Goal: Transaction & Acquisition: Purchase product/service

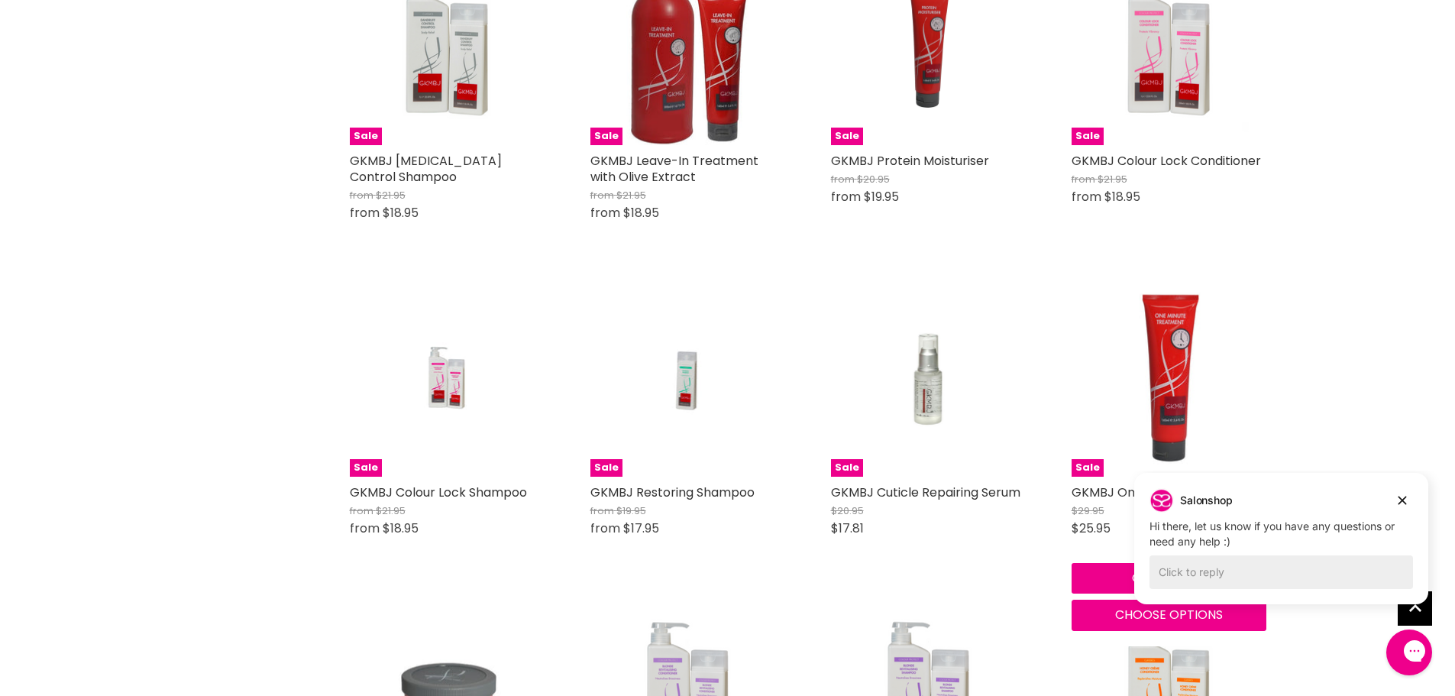
scroll to position [610, 0]
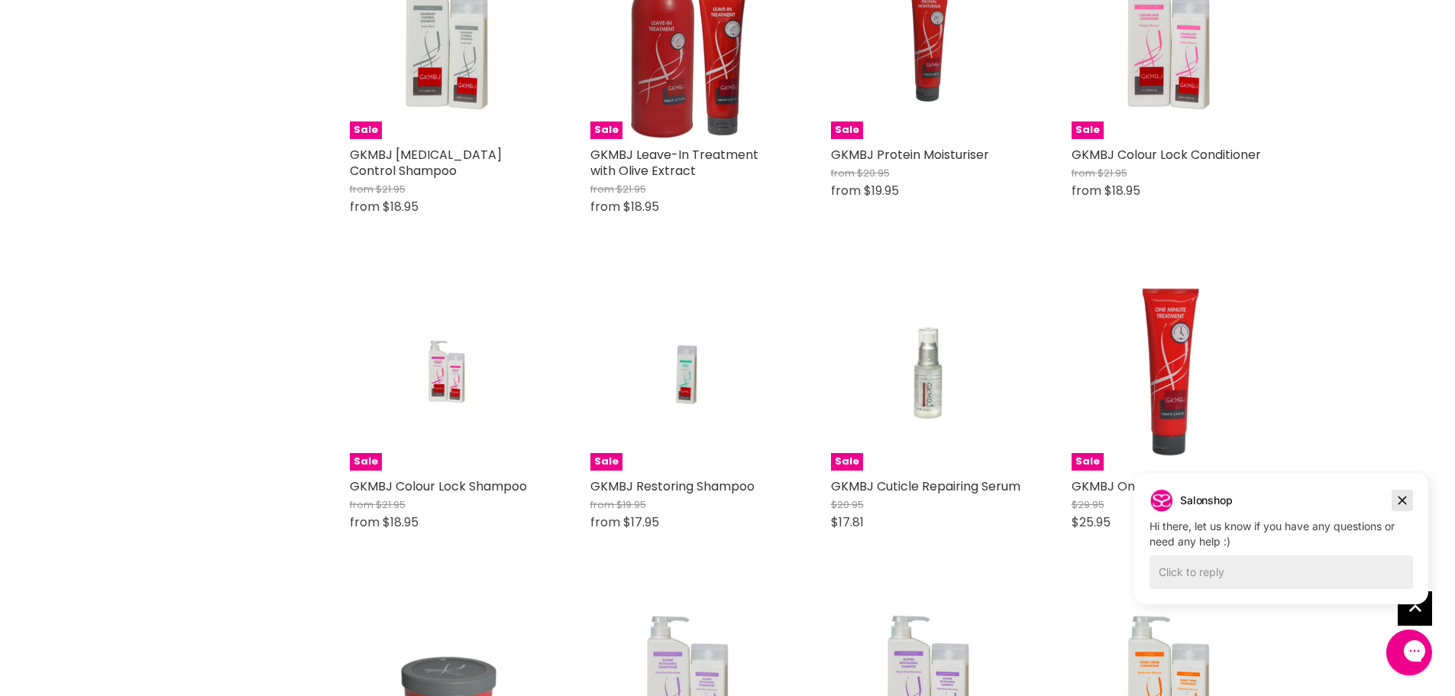
click at [1408, 500] on icon "Dismiss campaign" at bounding box center [1402, 500] width 15 height 18
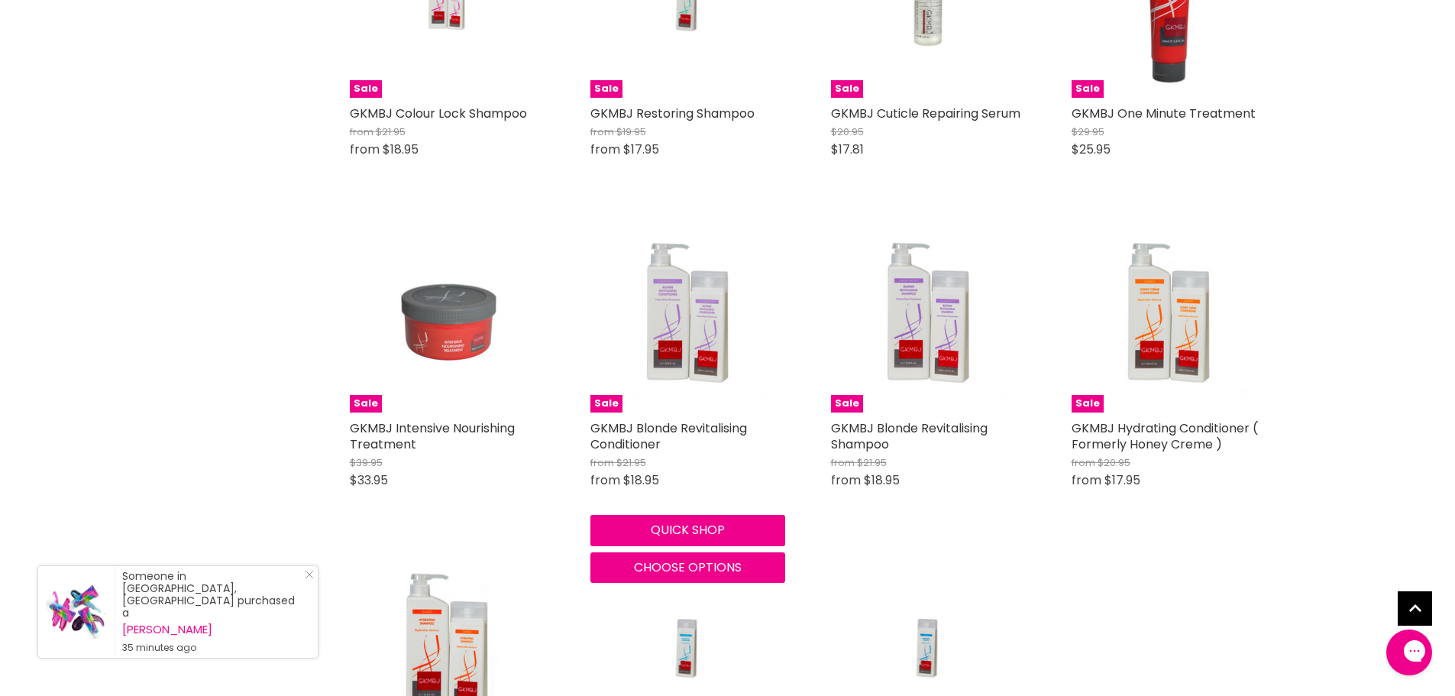
scroll to position [1221, 0]
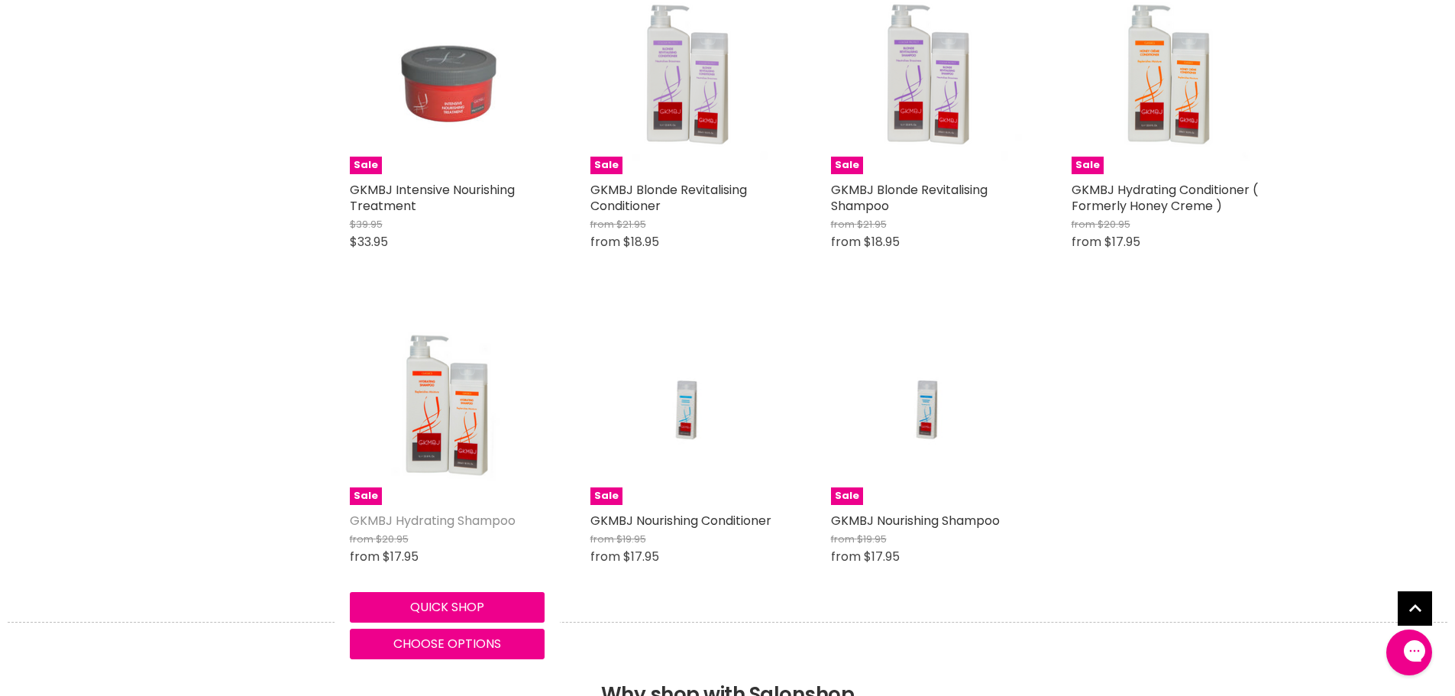
click at [425, 520] on link "GKMBJ Hydrating Shampoo" at bounding box center [433, 521] width 166 height 18
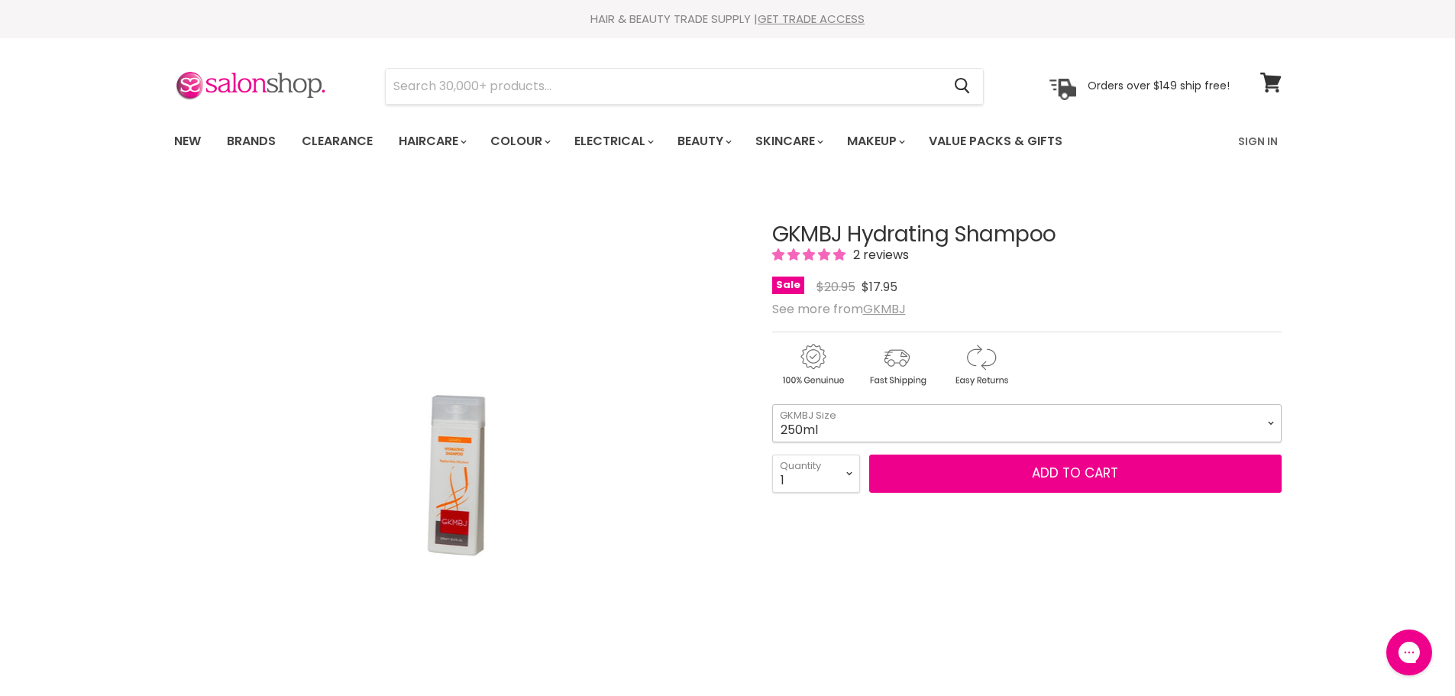
click at [1267, 418] on select "250ml 1 Litre" at bounding box center [1026, 423] width 509 height 38
click at [772, 404] on select "250ml 1 Litre" at bounding box center [1026, 423] width 509 height 38
select select "1 Litre"
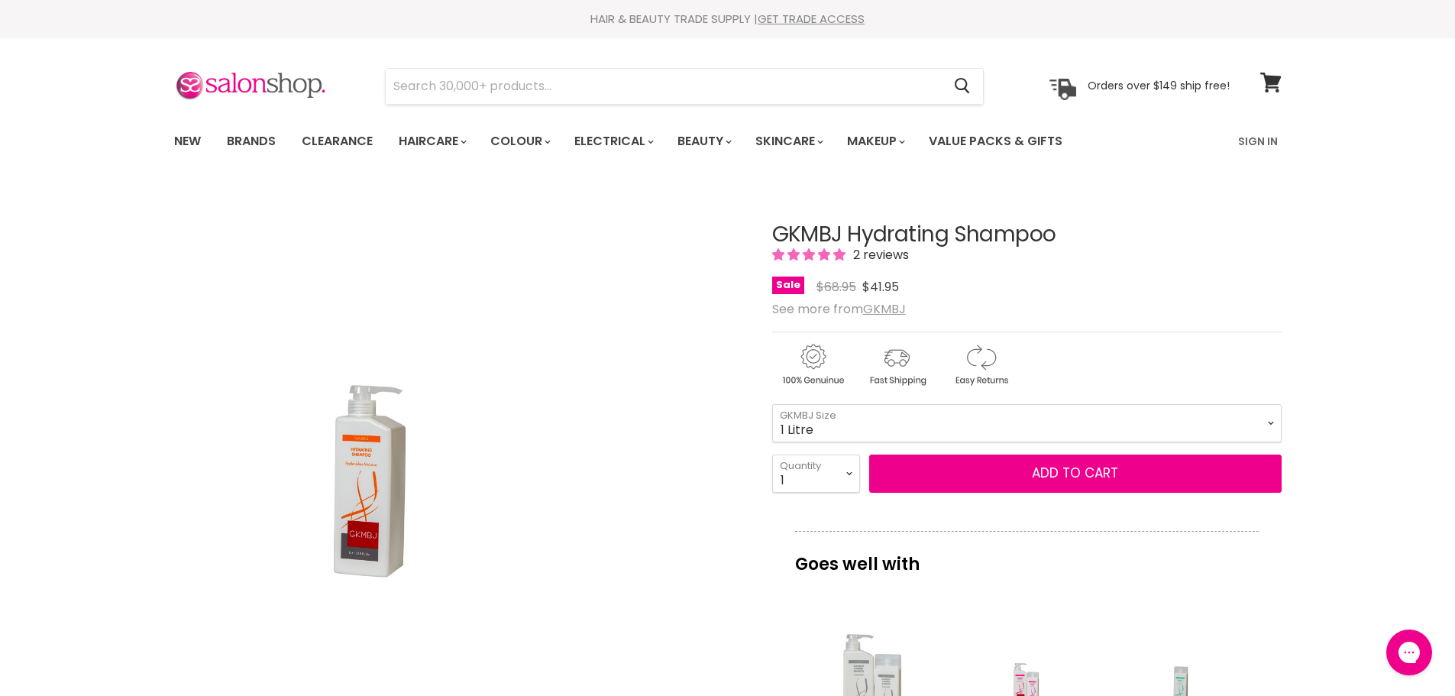
click at [620, 424] on img "GKMBJ Hydrating Shampoo image. Click or Scroll to Zoom." at bounding box center [458, 469] width 357 height 535
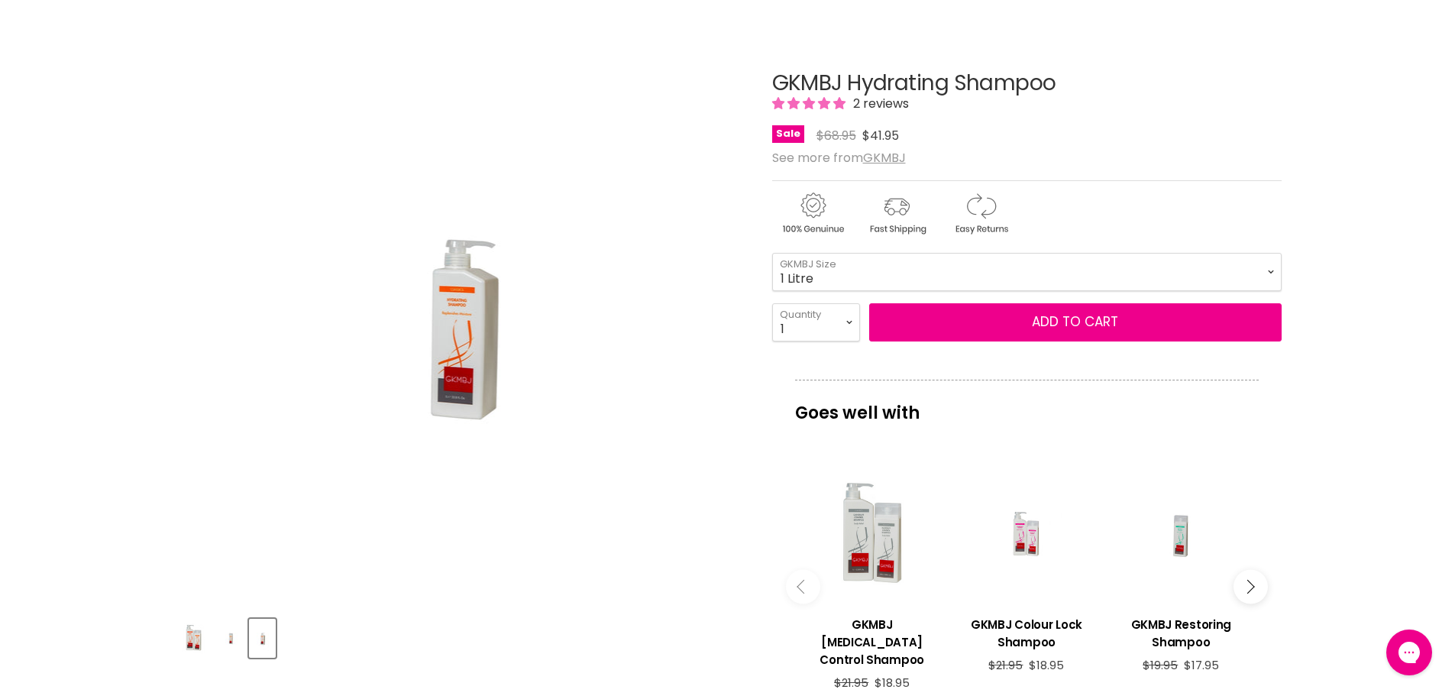
scroll to position [153, 0]
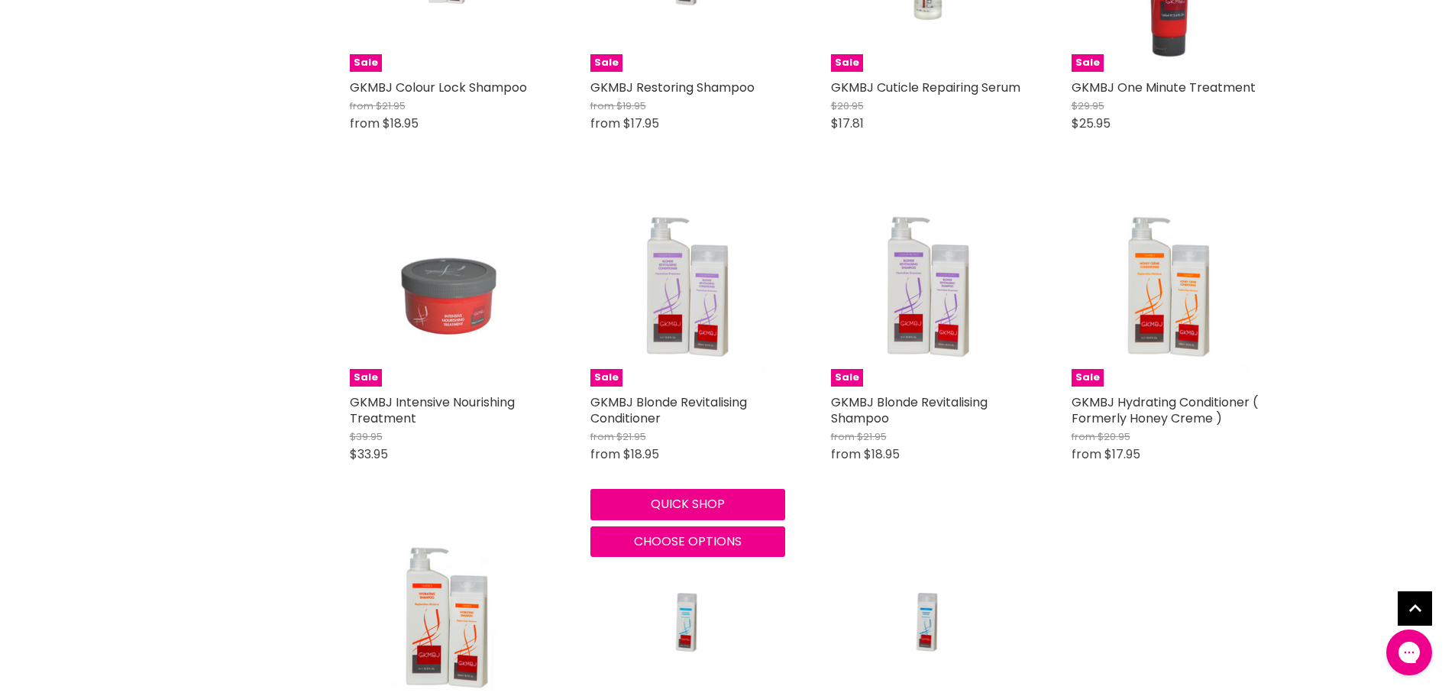
scroll to position [905, 0]
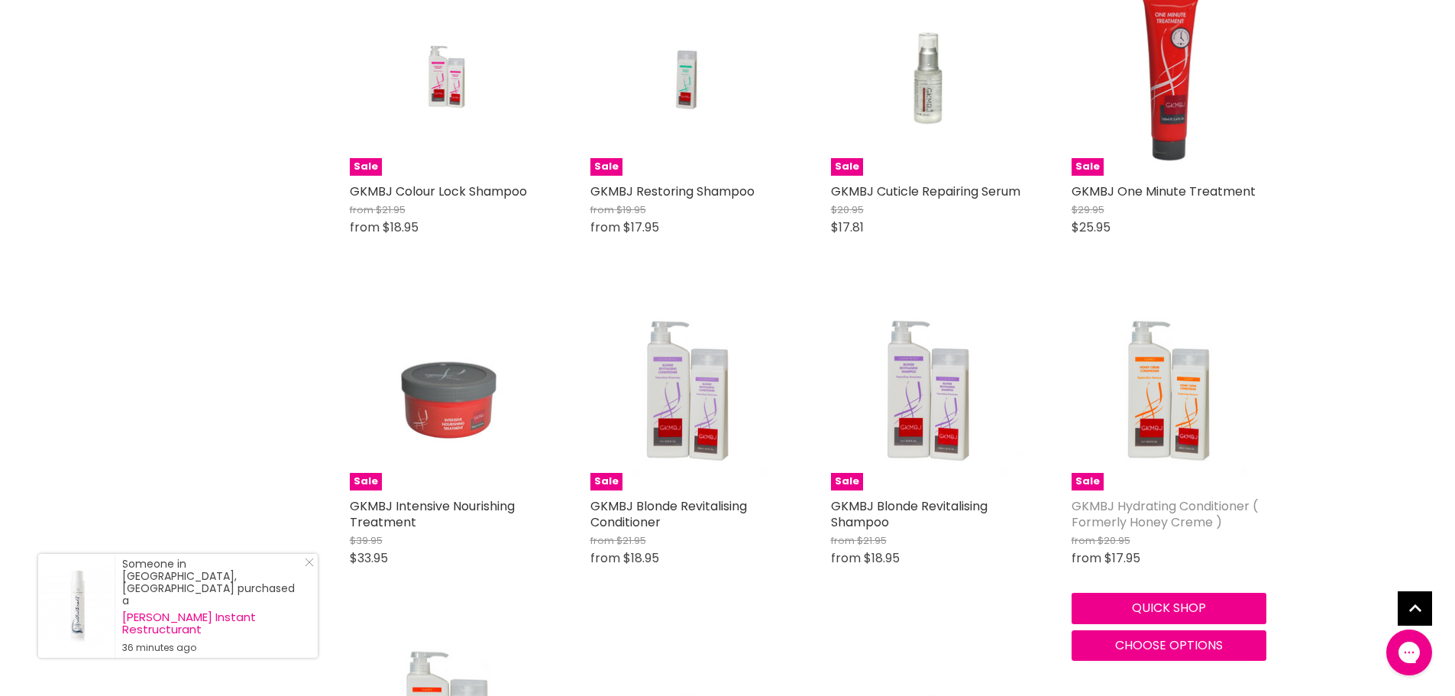
click at [1102, 501] on link "GKMBJ Hydrating Conditioner ( Formerly Honey Creme )" at bounding box center [1165, 514] width 186 height 34
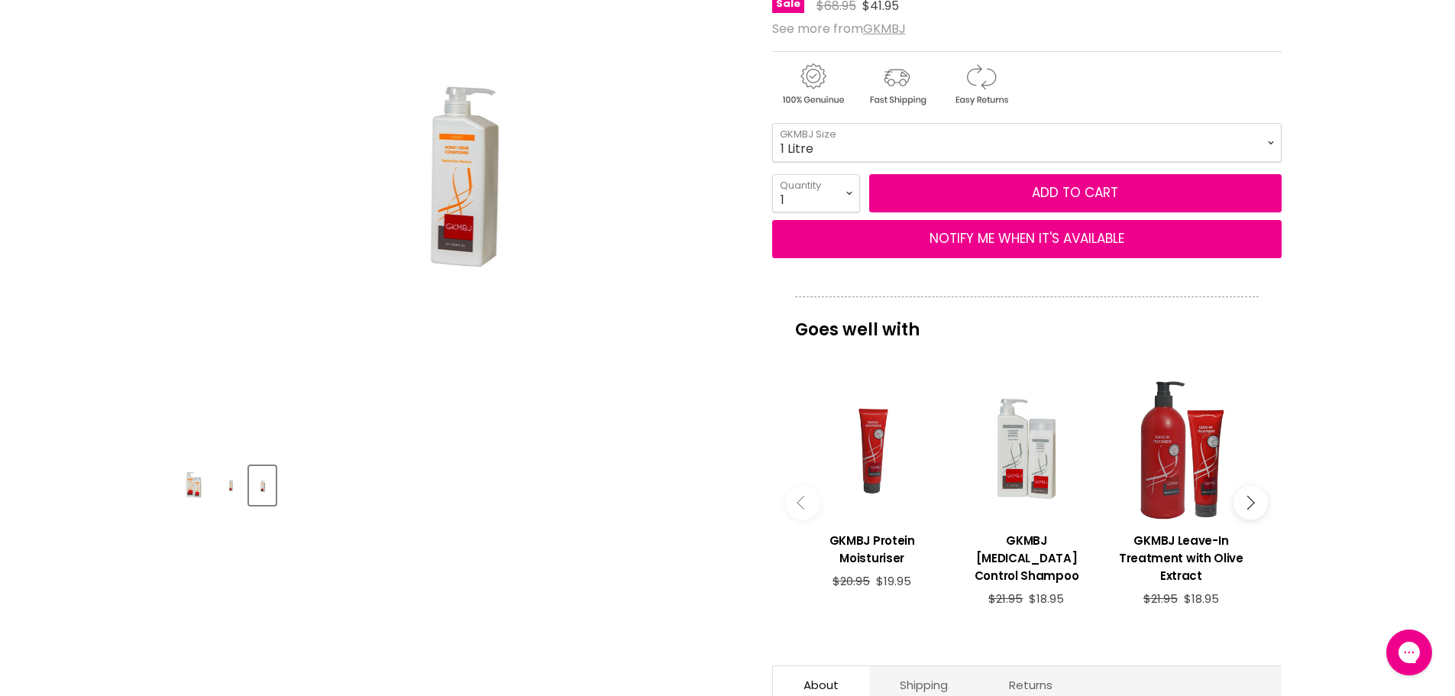
scroll to position [306, 0]
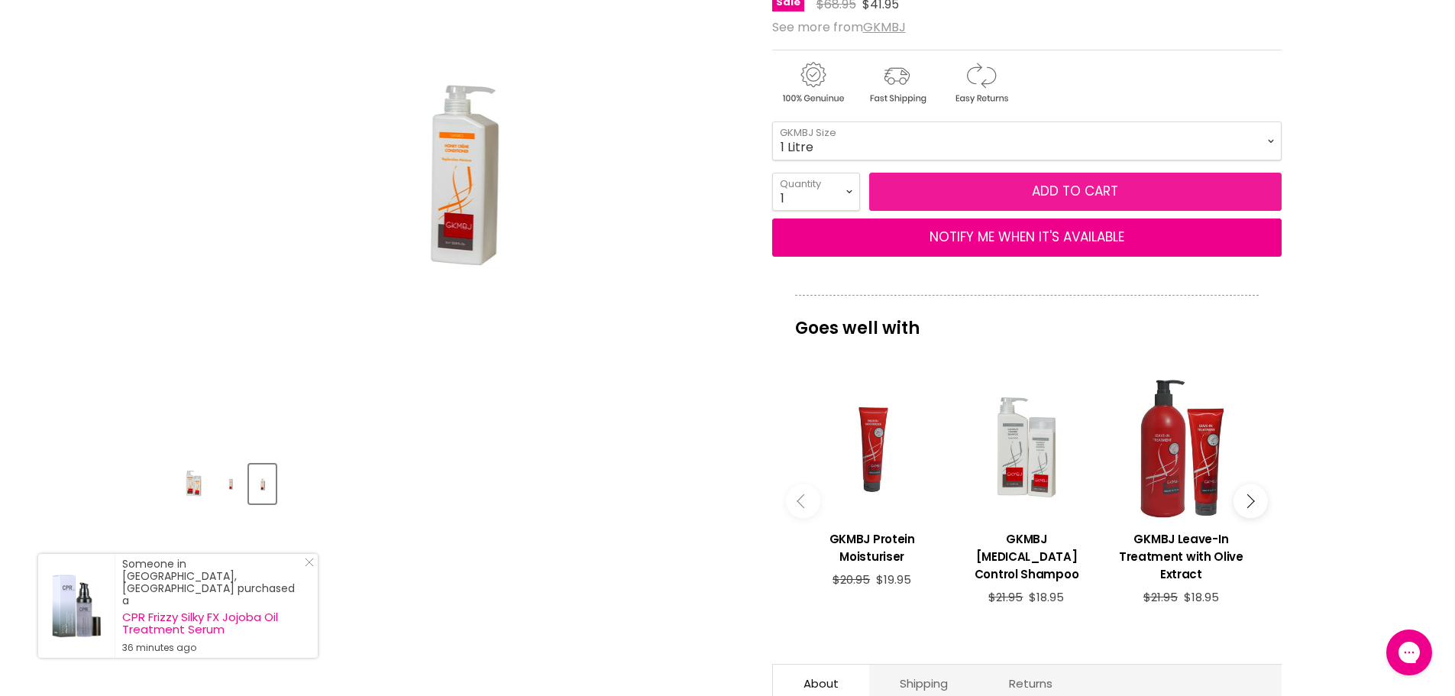
click at [1127, 182] on button "Add to cart" at bounding box center [1075, 192] width 412 height 38
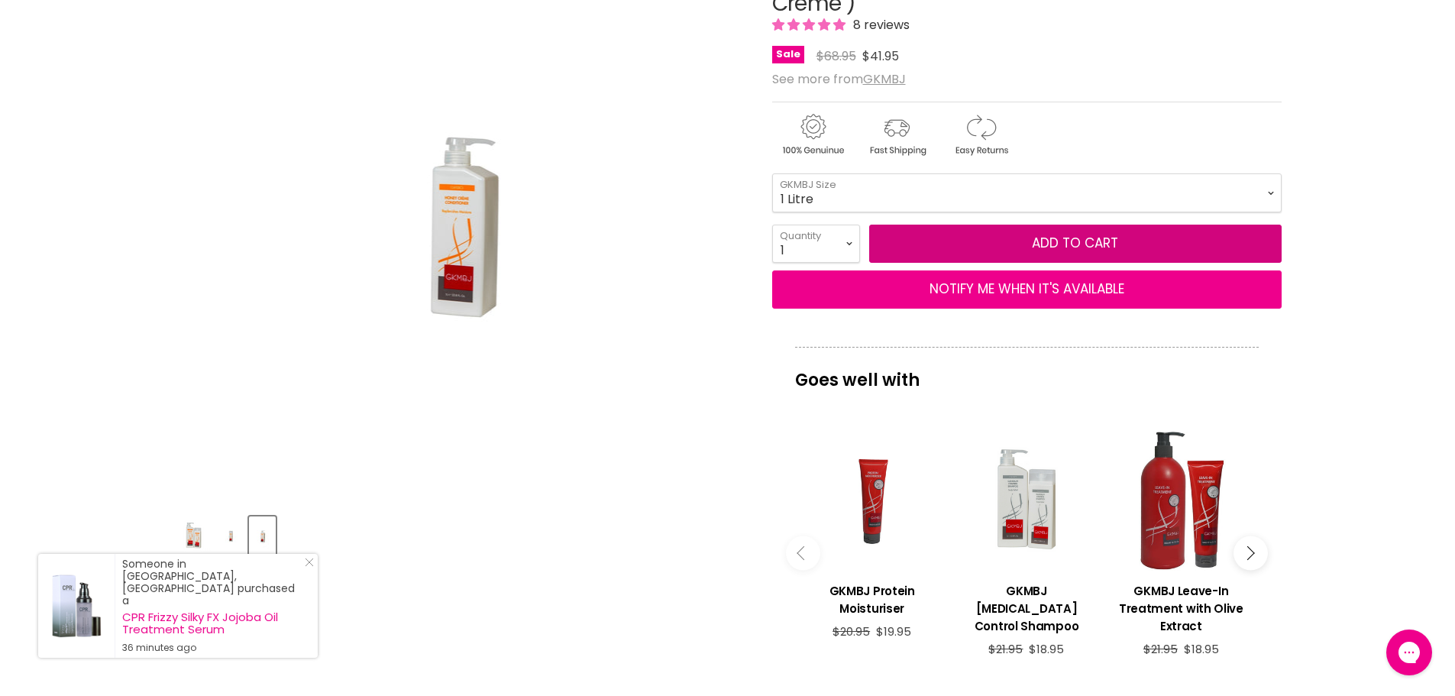
scroll to position [0, 0]
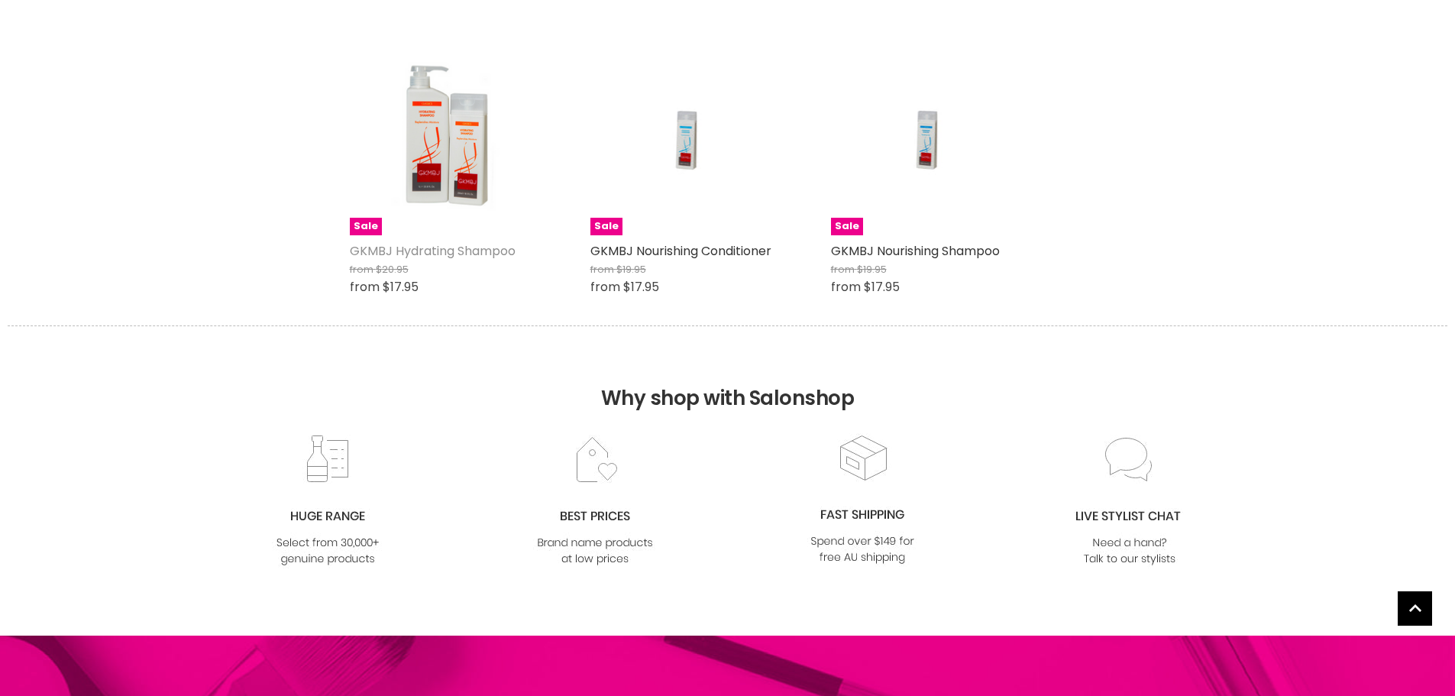
click at [437, 248] on link "GKMBJ Hydrating Shampoo" at bounding box center [433, 251] width 166 height 18
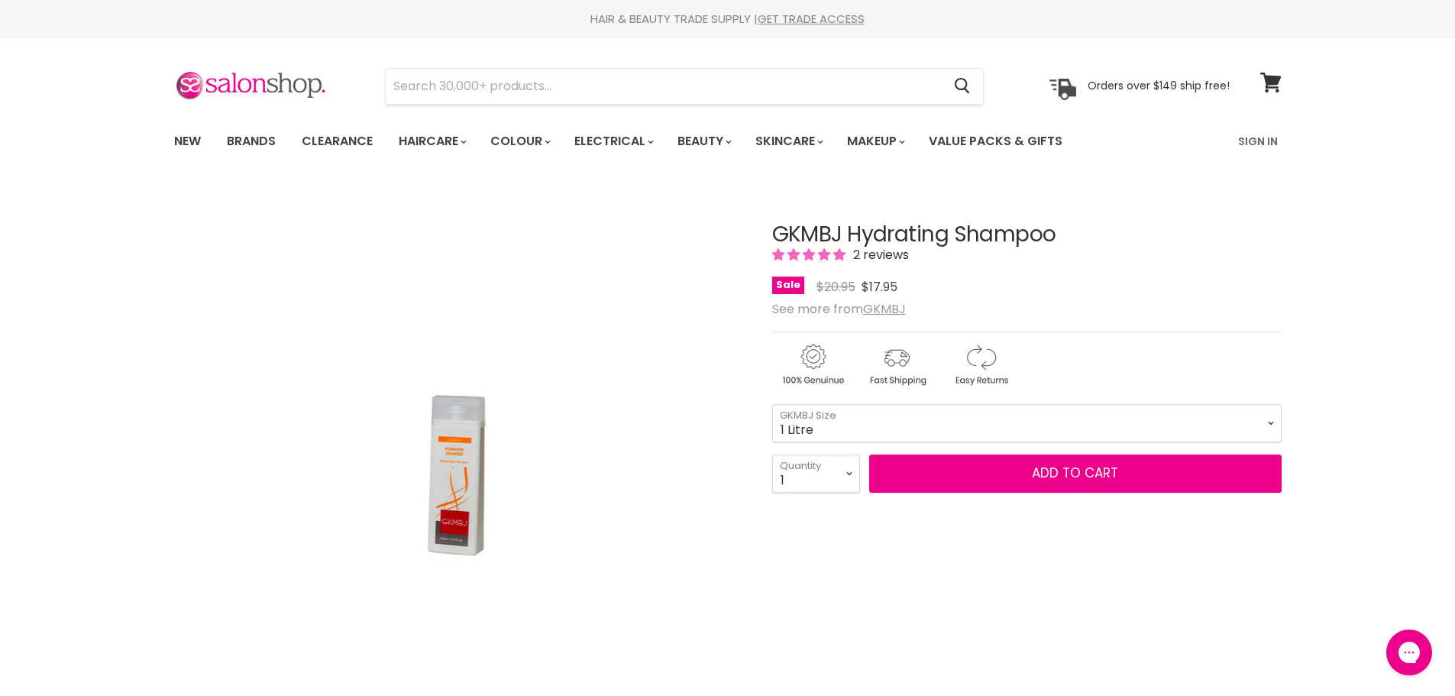
click at [772, 404] on select "250ml 1 Litre" at bounding box center [1026, 423] width 509 height 38
select select "1 Litre"
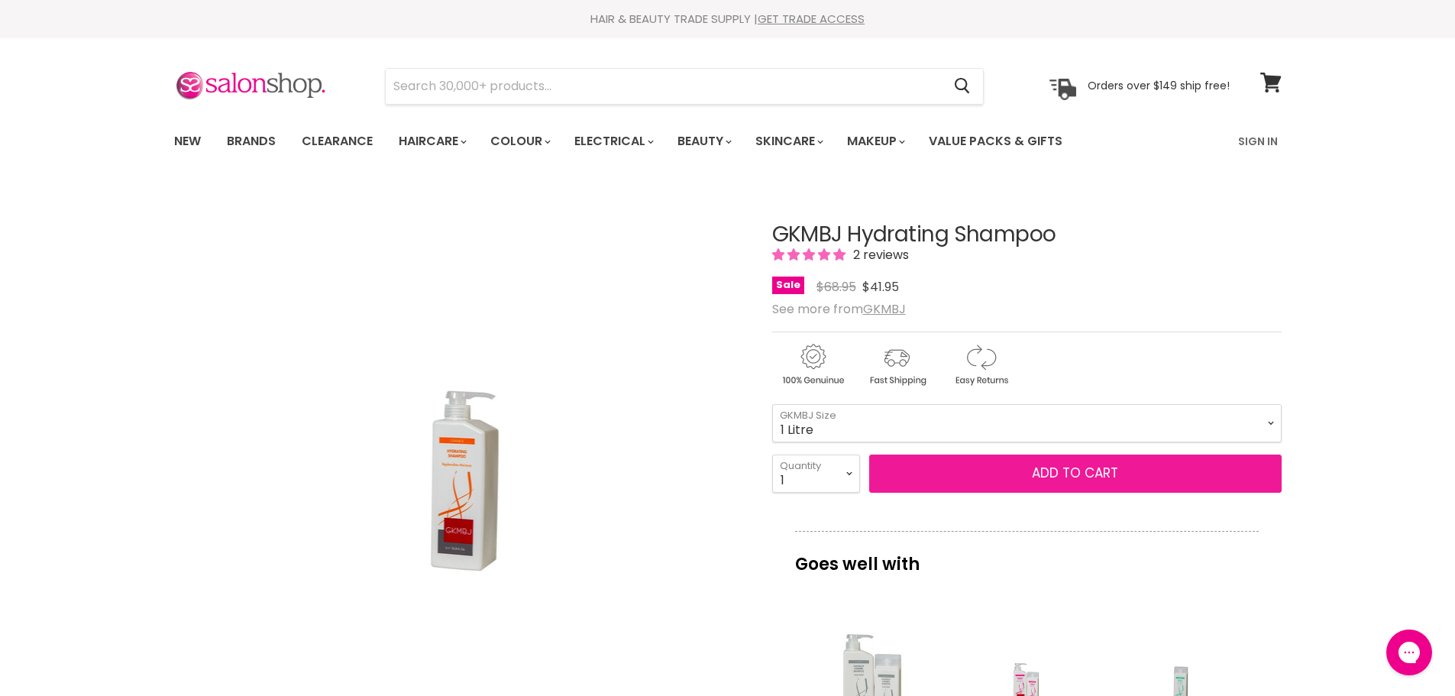
click at [1053, 466] on button "Add to cart" at bounding box center [1075, 473] width 412 height 38
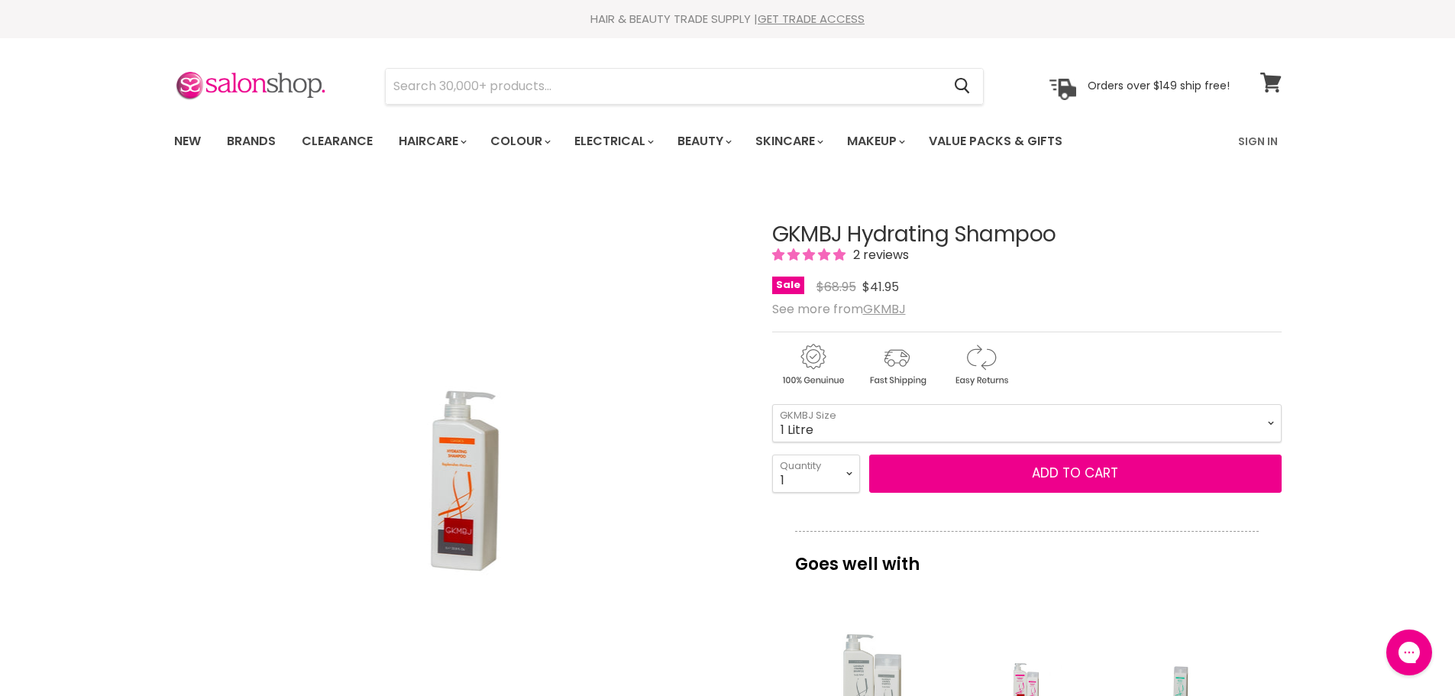
click at [1271, 82] on icon at bounding box center [1270, 83] width 21 height 20
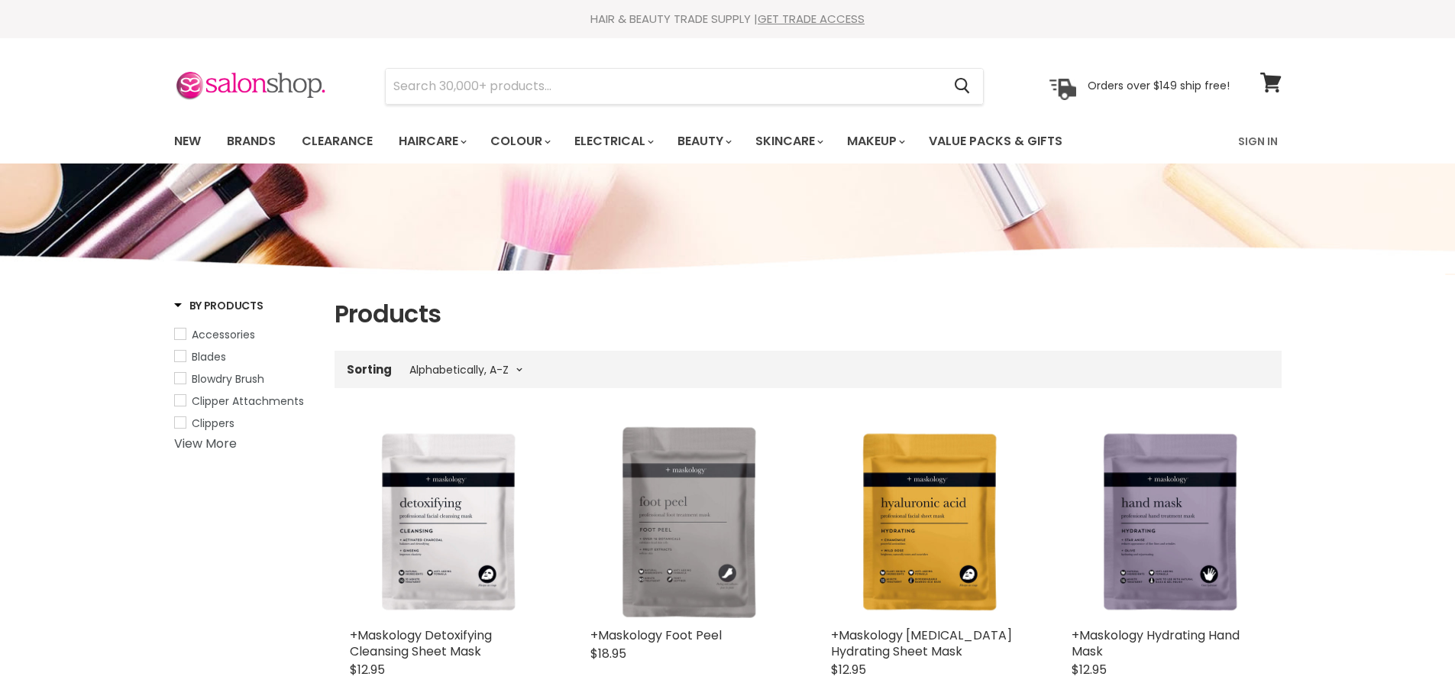
select select "title-ascending"
click at [238, 141] on link "Brands" at bounding box center [251, 141] width 72 height 32
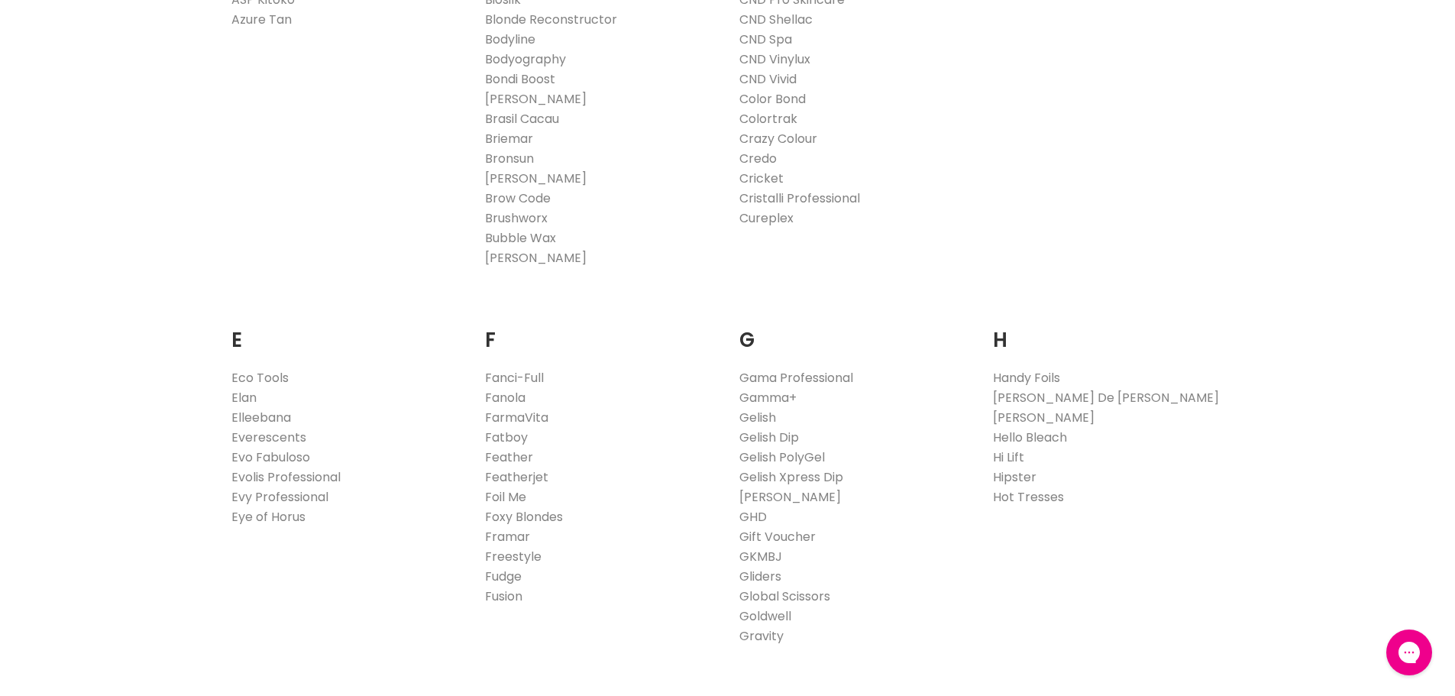
scroll to position [764, 0]
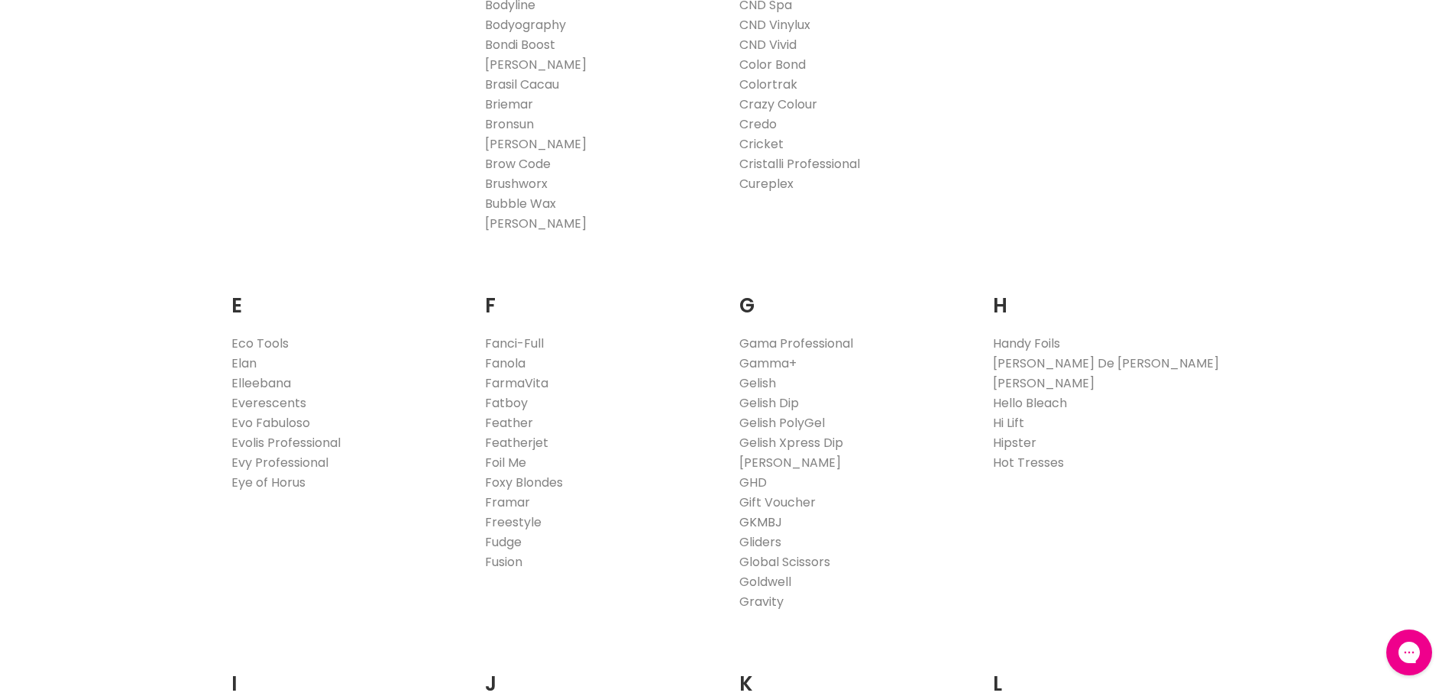
click at [763, 519] on link "GKMBJ" at bounding box center [760, 522] width 43 height 18
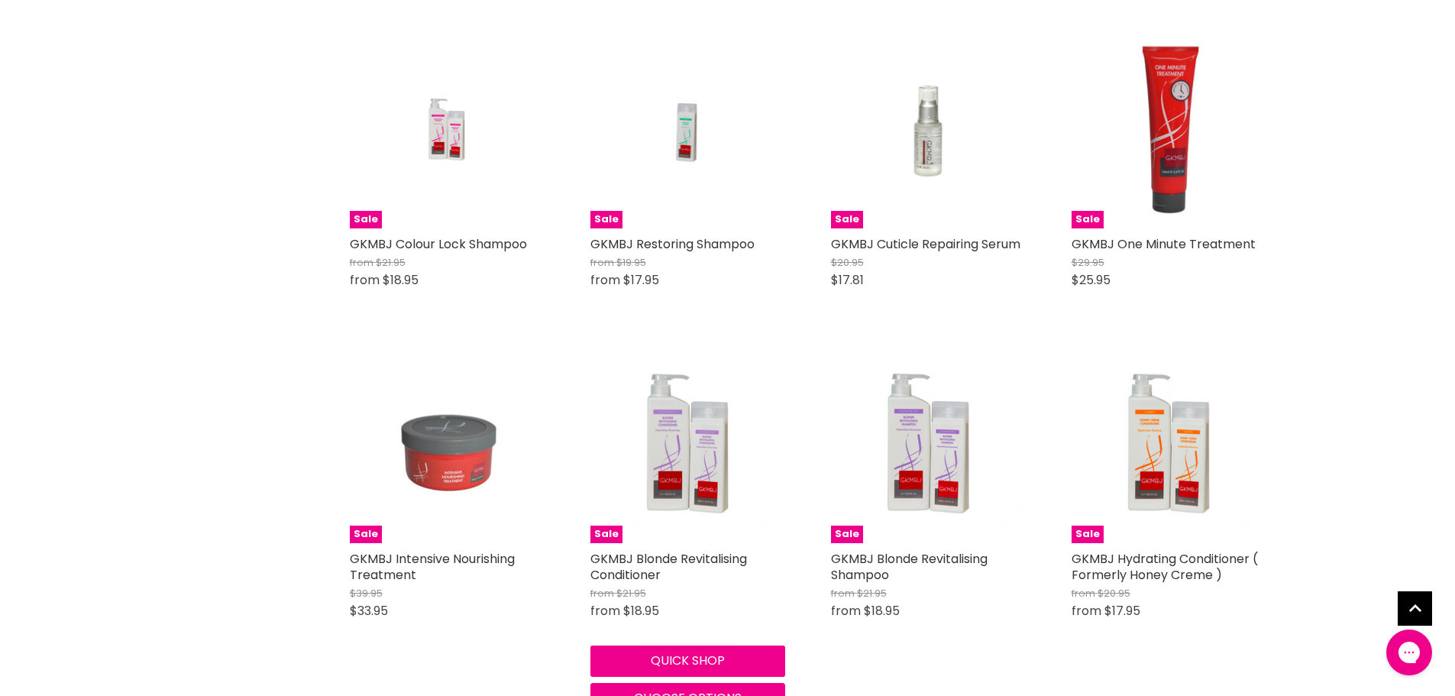
scroll to position [917, 0]
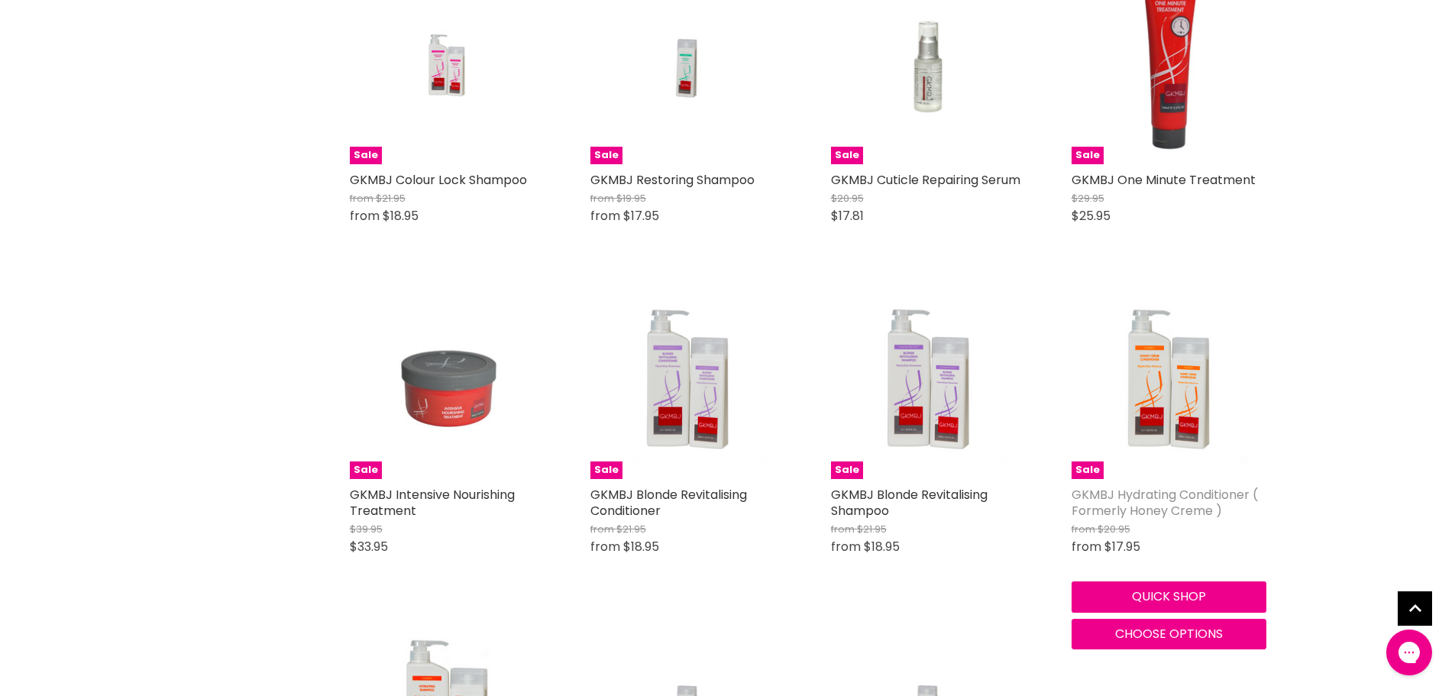
click at [1172, 498] on link "GKMBJ Hydrating Conditioner ( Formerly Honey Creme )" at bounding box center [1165, 503] width 186 height 34
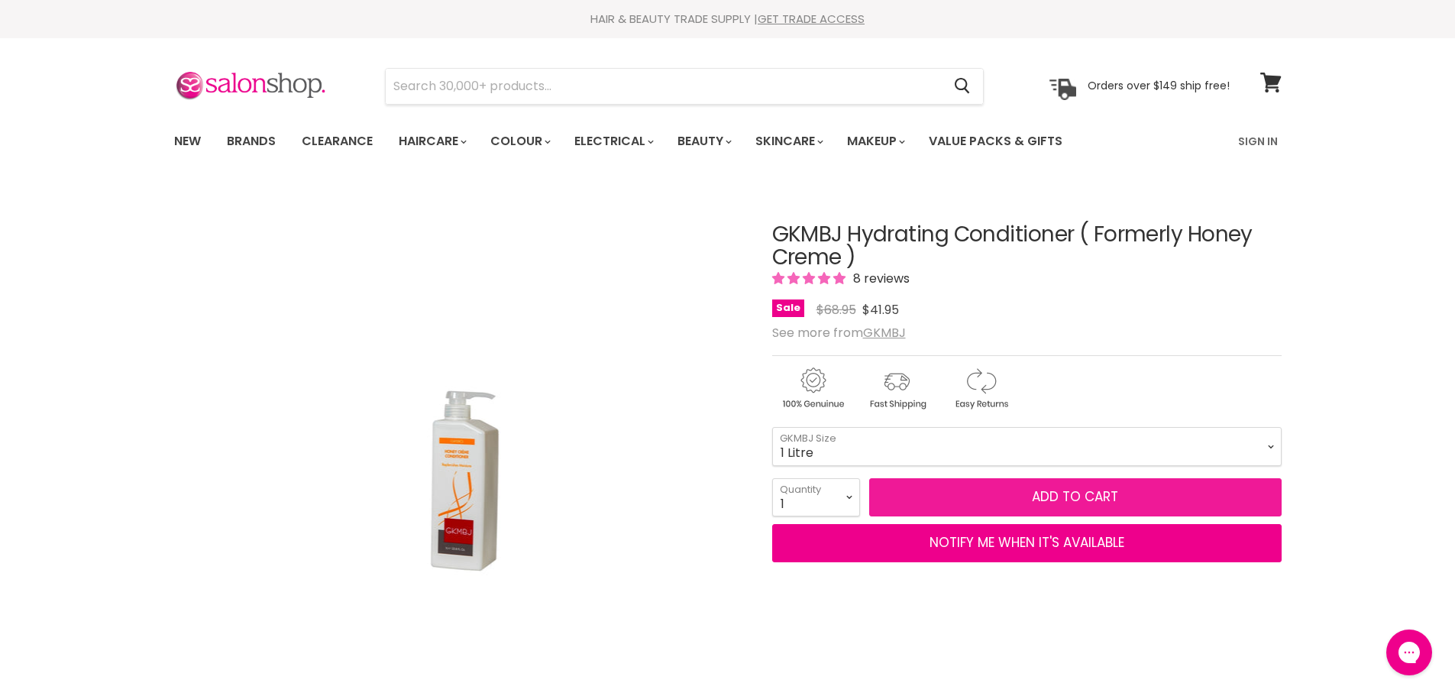
click at [1083, 487] on button "Add to cart" at bounding box center [1075, 497] width 412 height 38
click at [1059, 496] on span "Add to cart" at bounding box center [1075, 496] width 86 height 18
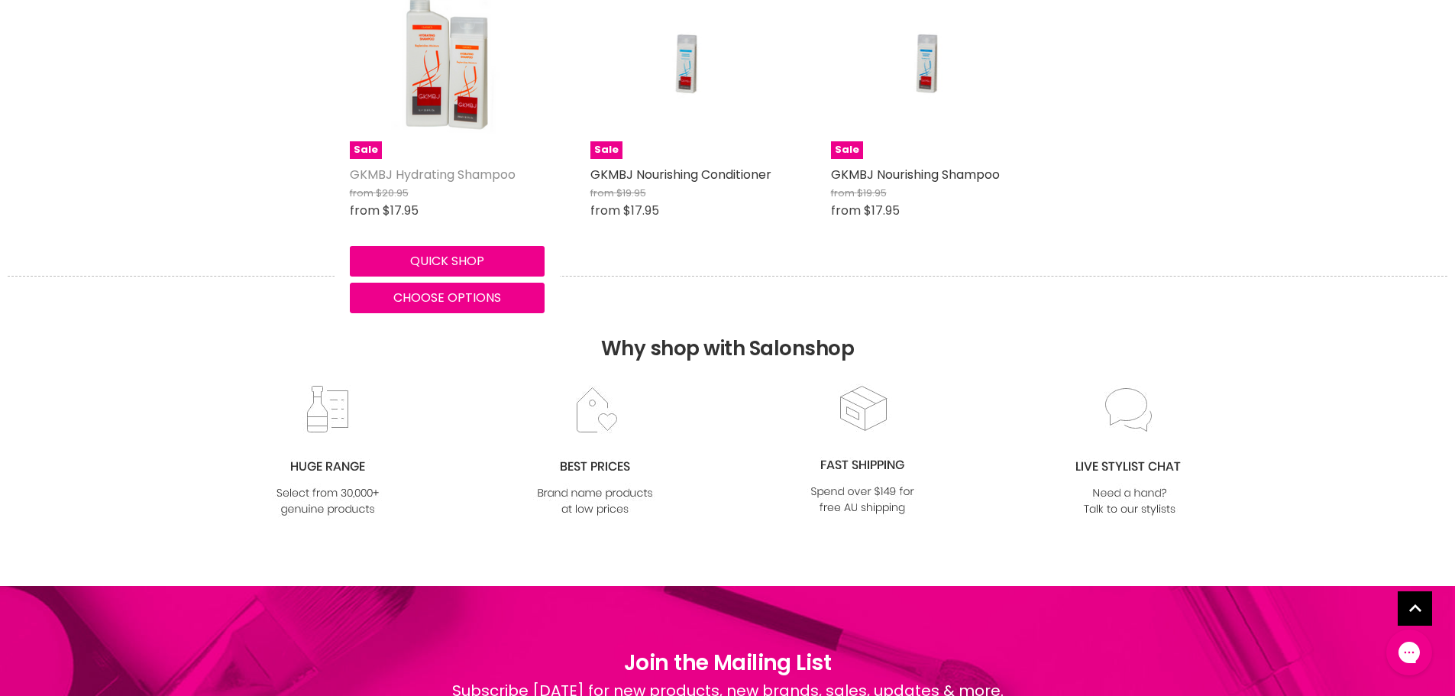
click at [409, 177] on link "GKMBJ Hydrating Shampoo" at bounding box center [433, 175] width 166 height 18
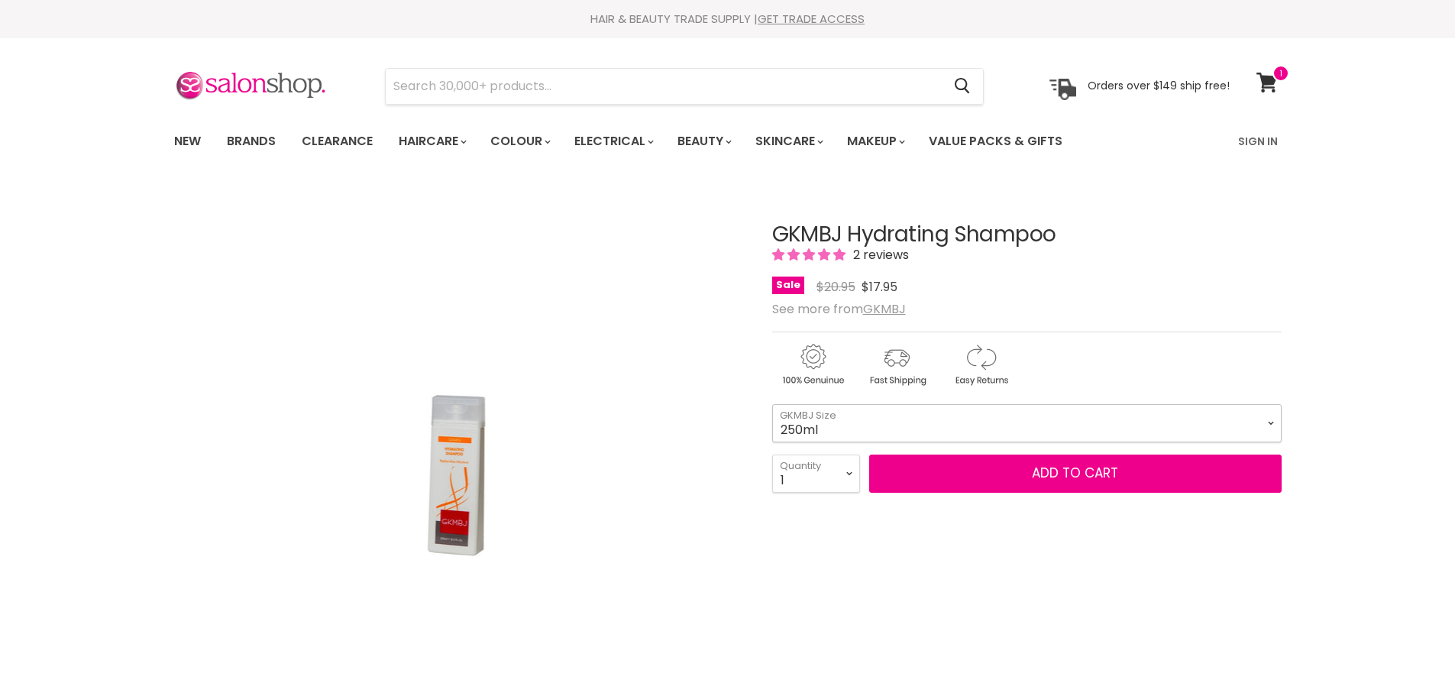
click at [1150, 424] on select "250ml 1 Litre" at bounding box center [1026, 423] width 509 height 38
click at [772, 404] on select "250ml 1 Litre" at bounding box center [1026, 423] width 509 height 38
select select "1 Litre"
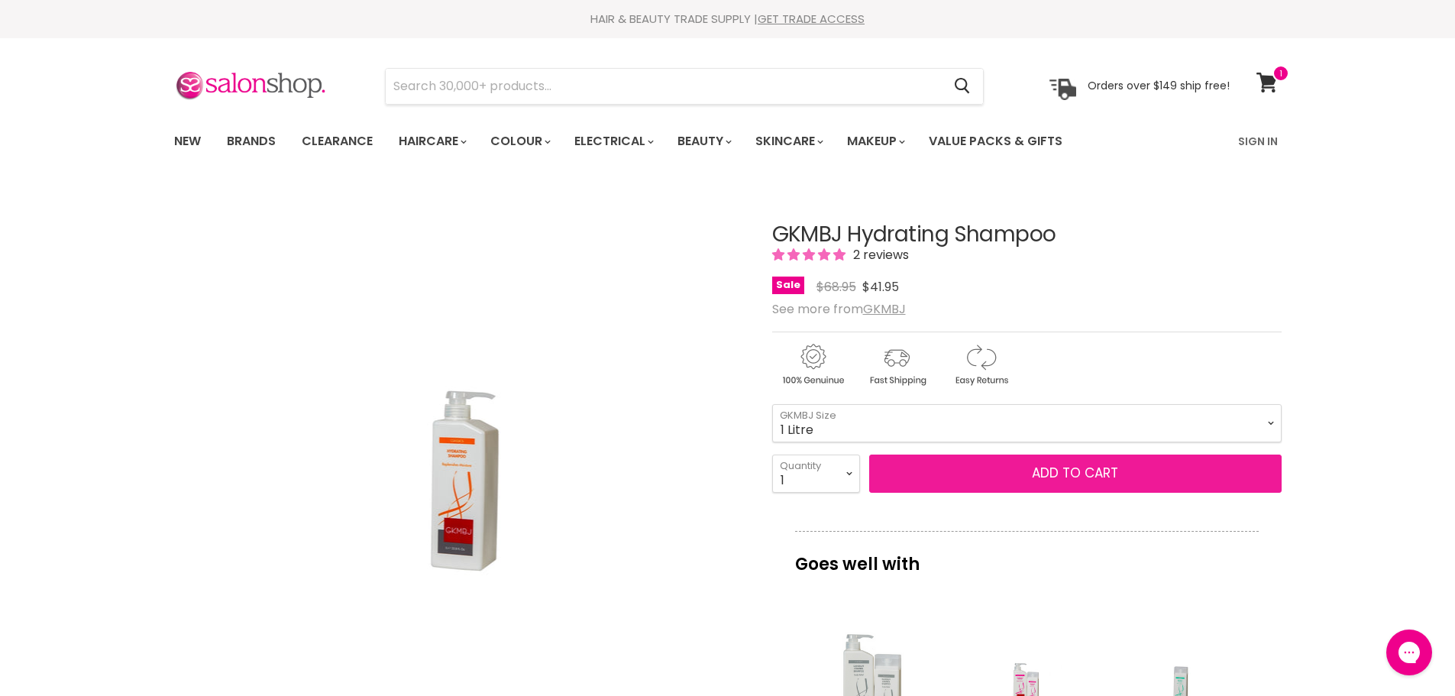
click at [1047, 465] on button "Add to cart" at bounding box center [1075, 473] width 412 height 38
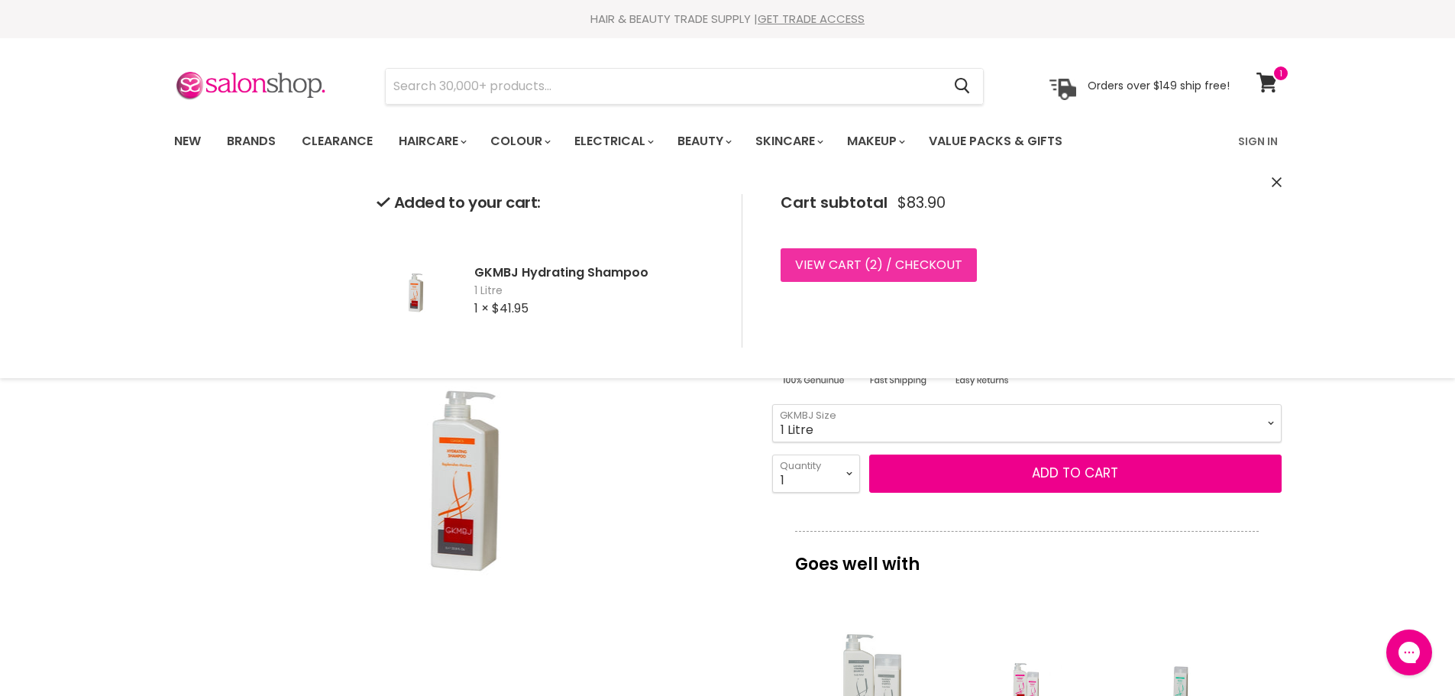
click at [908, 264] on link "View cart ( 2 ) / Checkout" at bounding box center [879, 265] width 196 height 34
